Goal: Task Accomplishment & Management: Manage account settings

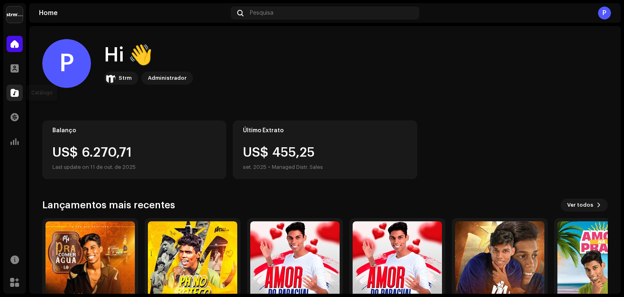
click at [15, 96] on span at bounding box center [15, 92] width 8 height 7
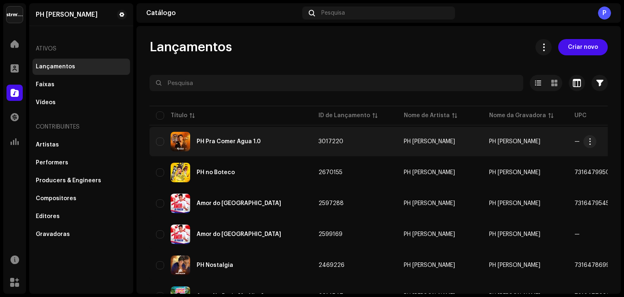
click at [200, 139] on div "PH Pra Comer Água 1.0" at bounding box center [229, 142] width 64 height 6
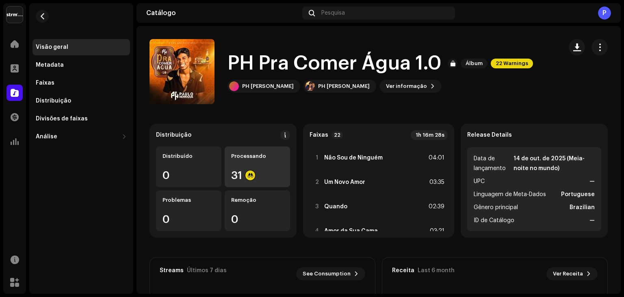
click at [250, 167] on div "Processando 31" at bounding box center [257, 166] width 65 height 41
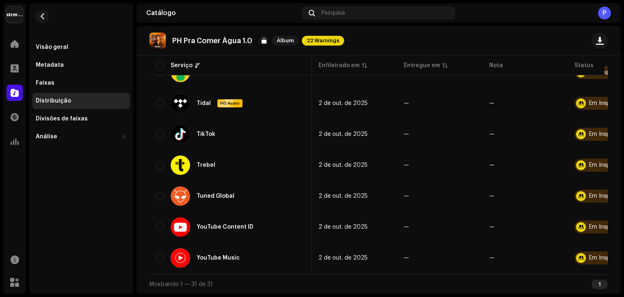
scroll to position [0, 49]
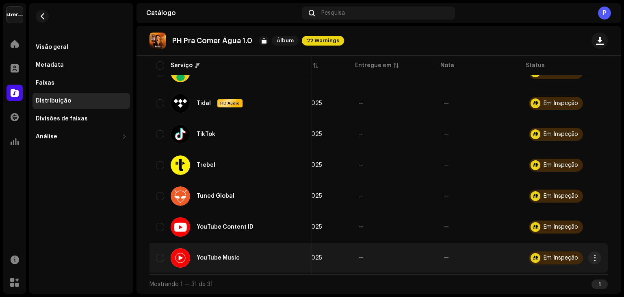
click at [554, 255] on div "Em Inspeção" at bounding box center [561, 258] width 35 height 6
click at [592, 254] on span "button" at bounding box center [595, 257] width 6 height 7
click at [541, 251] on div "Em Inspeção" at bounding box center [556, 257] width 54 height 13
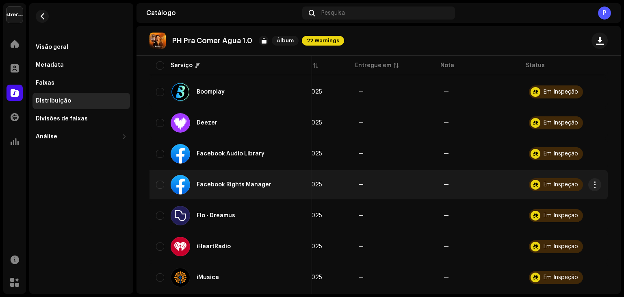
scroll to position [0, 0]
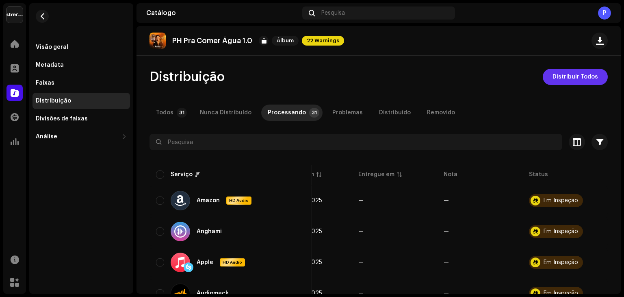
click at [575, 78] on span "Distribuir Todos" at bounding box center [576, 77] width 46 height 16
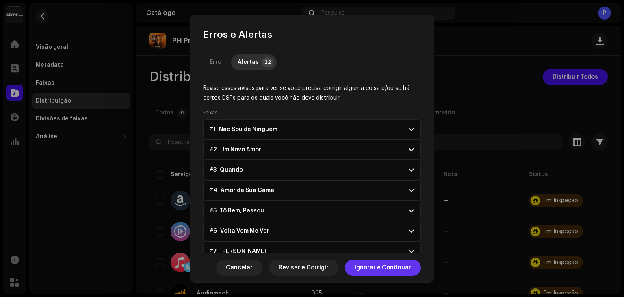
click at [377, 265] on span "Ignorar e Continuar" at bounding box center [383, 267] width 56 height 16
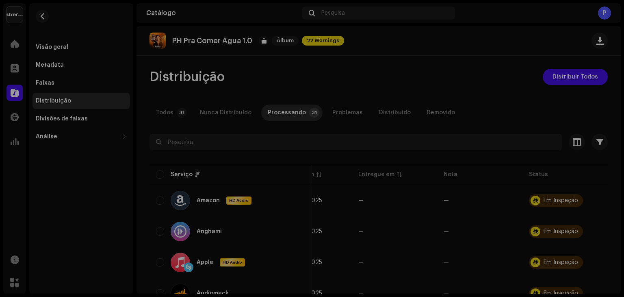
click at [480, 236] on div "Não Elegível Para Distribuição Os serviços selecionados não estão qualificados …" at bounding box center [312, 148] width 624 height 297
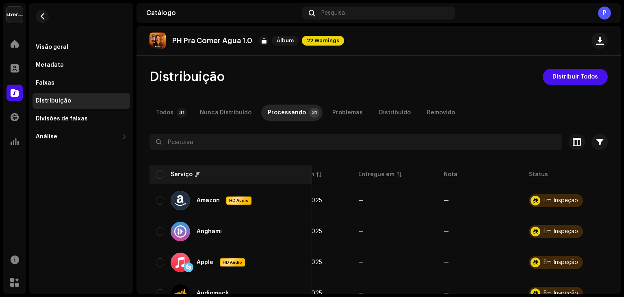
click at [159, 171] on input "checkbox" at bounding box center [160, 174] width 8 height 8
checkbox input "true"
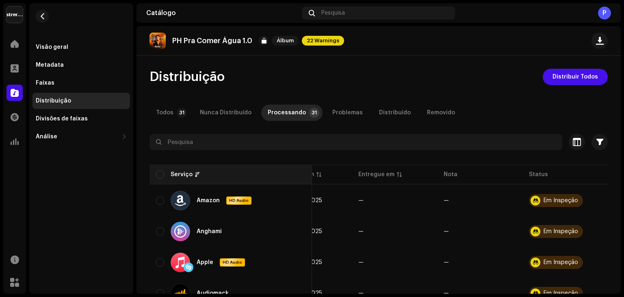
checkbox input "true"
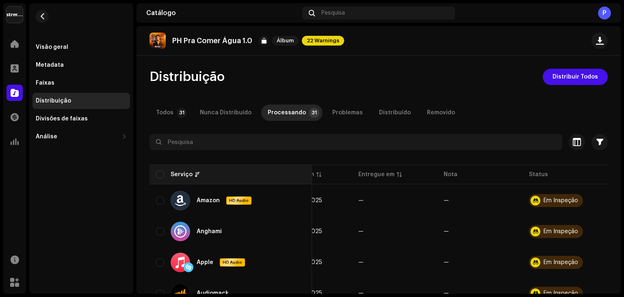
checkbox input "true"
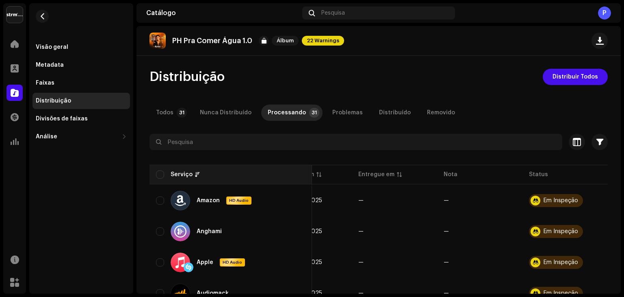
checkbox input "true"
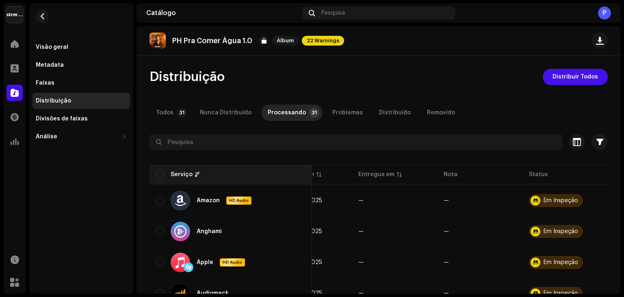
checkbox input "true"
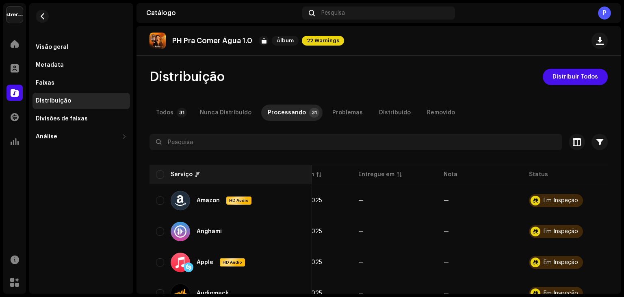
checkbox input "true"
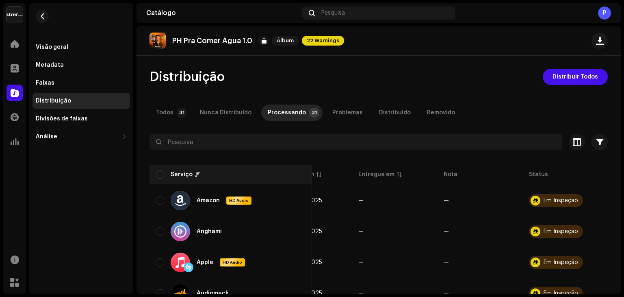
checkbox input "true"
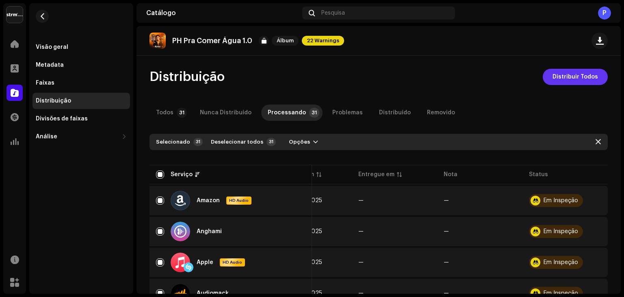
click at [561, 77] on span "Distribuir Todos" at bounding box center [576, 77] width 46 height 16
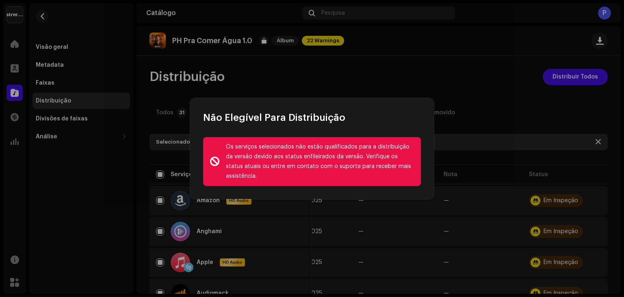
click at [363, 122] on div "Não Elegível Para Distribuição" at bounding box center [312, 111] width 244 height 26
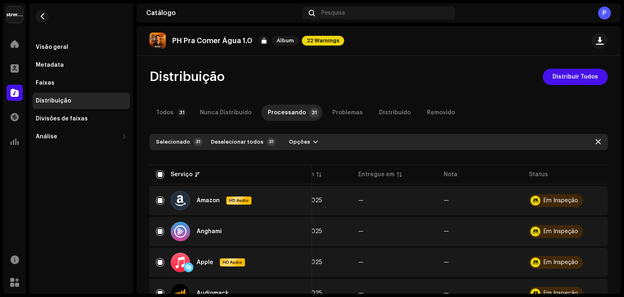
click at [528, 69] on div "Não Elegível Para Distribuição Os serviços selecionados não estão qualificados …" at bounding box center [312, 148] width 624 height 297
click at [379, 109] on div "Distribuído" at bounding box center [395, 112] width 32 height 16
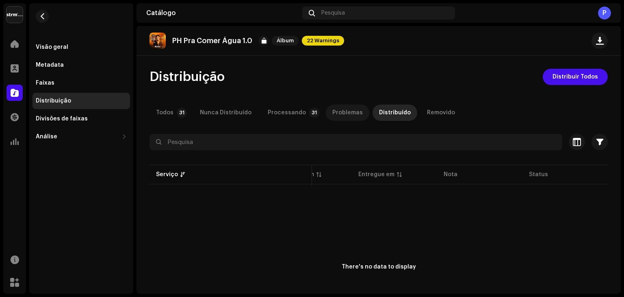
click at [343, 110] on div "Problemas" at bounding box center [347, 112] width 30 height 16
click at [215, 112] on div "Nunca Distribuído" at bounding box center [226, 112] width 52 height 16
click at [168, 112] on div "Todos" at bounding box center [164, 112] width 17 height 16
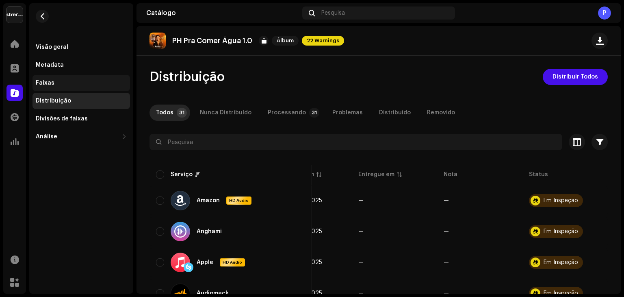
click at [50, 83] on div "Faixas" at bounding box center [45, 83] width 19 height 7
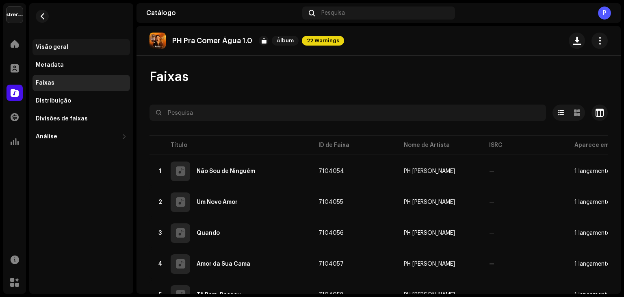
click at [59, 51] on div "Visão geral" at bounding box center [82, 47] width 98 height 16
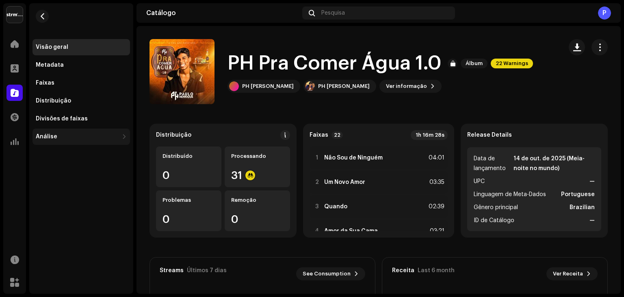
click at [43, 133] on div "Análise" at bounding box center [47, 136] width 22 height 7
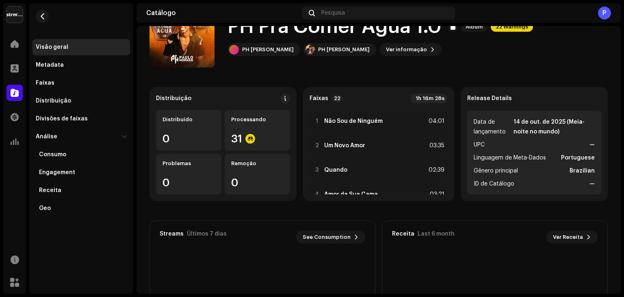
scroll to position [122, 0]
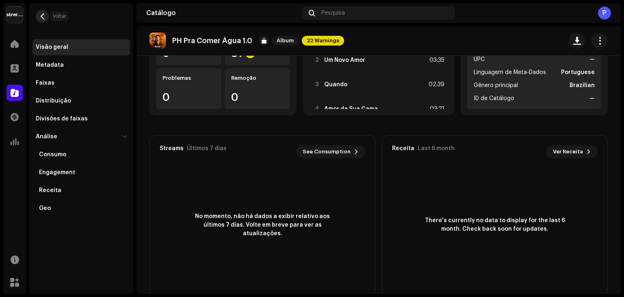
click at [40, 12] on button "button" at bounding box center [42, 16] width 13 height 13
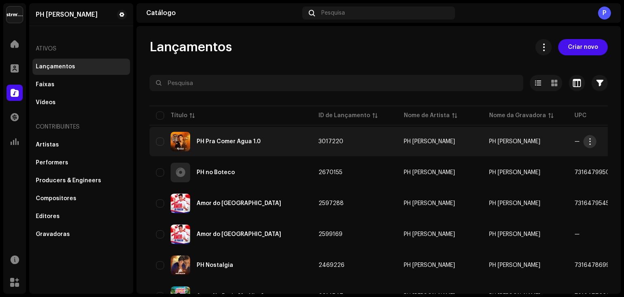
click at [592, 142] on span "button" at bounding box center [590, 141] width 6 height 7
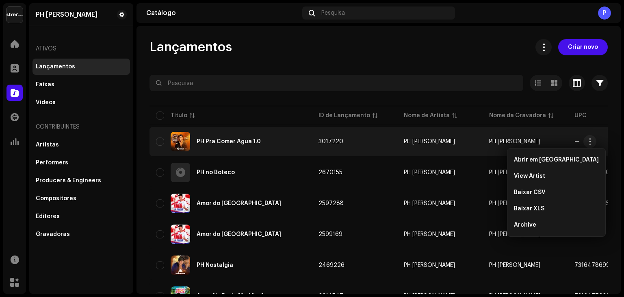
click at [351, 140] on td "3017220" at bounding box center [354, 141] width 85 height 29
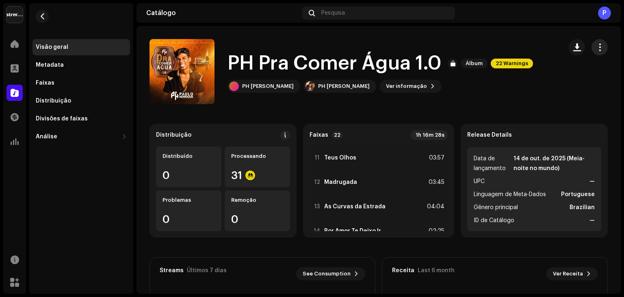
click at [597, 46] on span "button" at bounding box center [600, 47] width 8 height 7
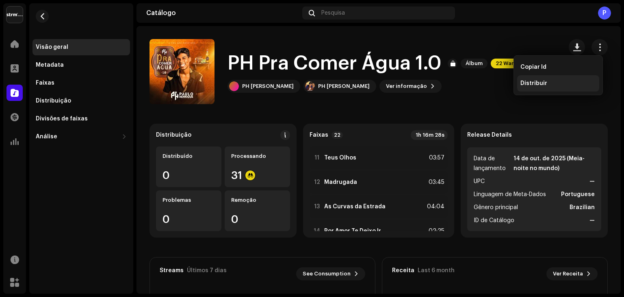
click at [537, 85] on span "Distribuir" at bounding box center [534, 83] width 27 height 7
